Goal: Transaction & Acquisition: Book appointment/travel/reservation

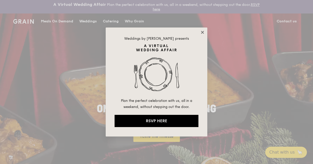
click at [202, 32] on icon at bounding box center [202, 32] width 3 height 3
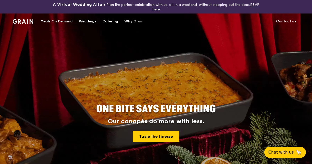
click at [112, 20] on div "Catering" at bounding box center [110, 21] width 16 height 15
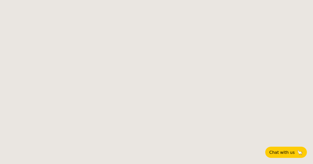
select select
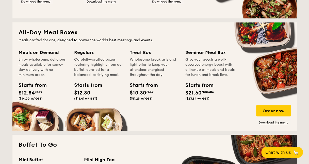
scroll to position [217, 0]
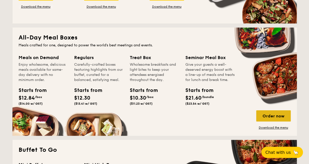
click at [267, 111] on div "Order now" at bounding box center [273, 115] width 35 height 11
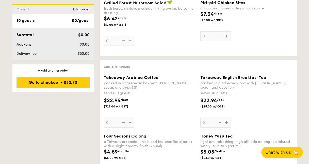
scroll to position [635, 0]
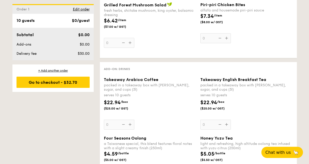
click at [28, 21] on div "10 guests" at bounding box center [26, 21] width 18 height 6
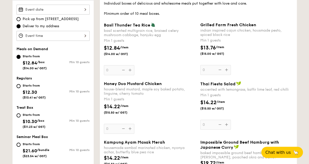
scroll to position [102, 0]
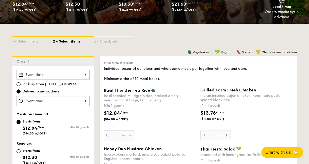
select select
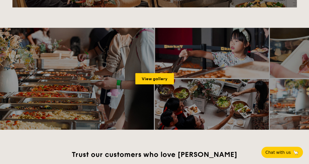
scroll to position [675, 0]
